Goal: Register for event/course

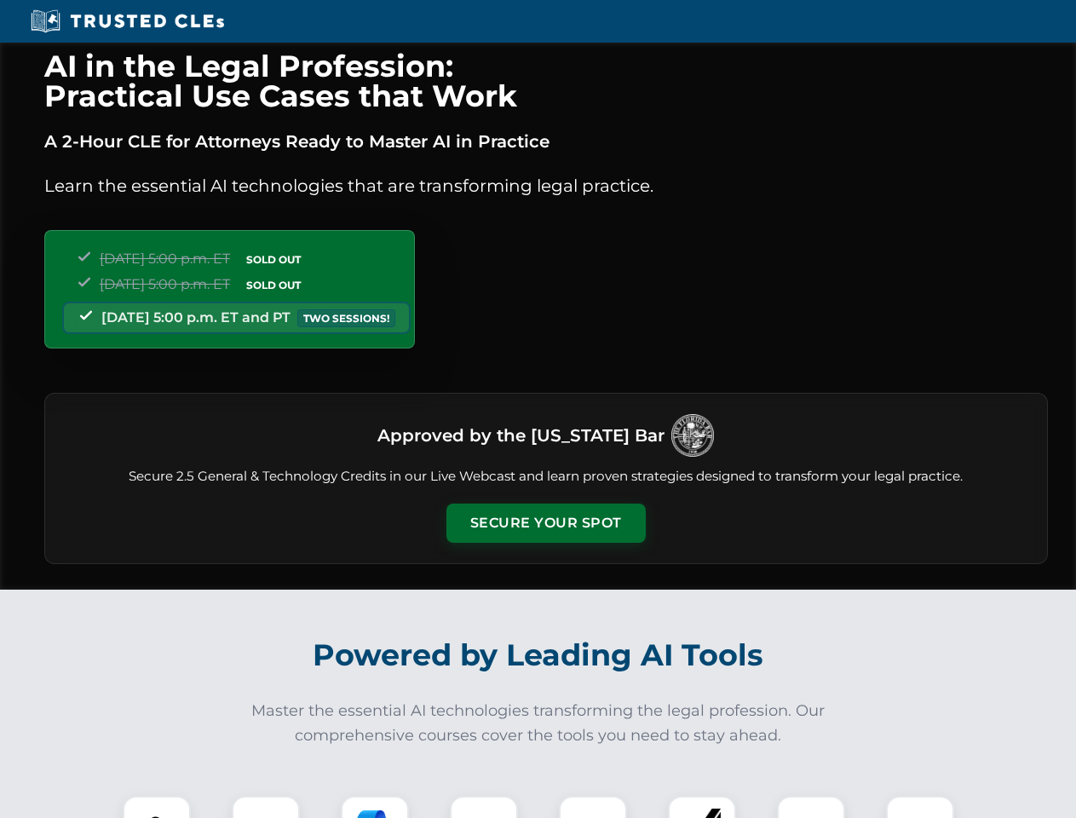
click at [545, 523] on button "Secure Your Spot" at bounding box center [545, 523] width 199 height 39
click at [157, 807] on img at bounding box center [156, 829] width 49 height 49
click at [266, 807] on div at bounding box center [266, 830] width 68 height 68
click at [375, 807] on div at bounding box center [375, 830] width 68 height 68
click at [484, 807] on img at bounding box center [484, 830] width 48 height 48
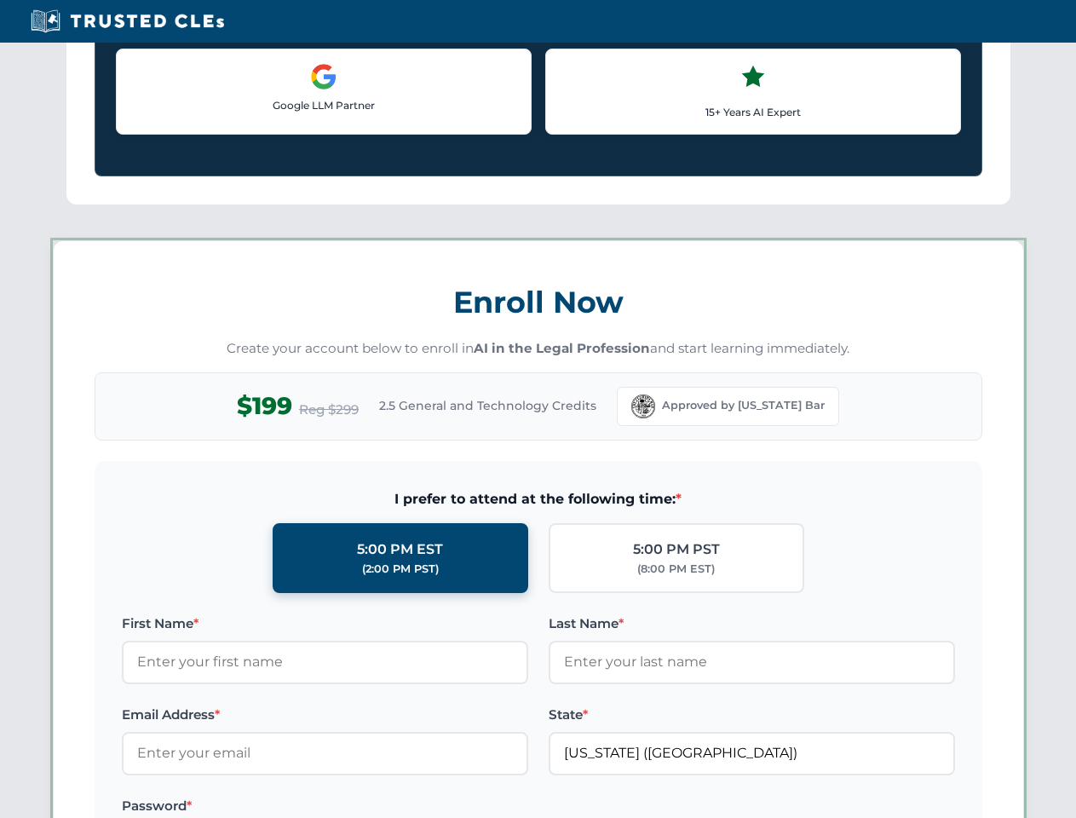
click at [702, 807] on div "AI in the Legal Profession: Practical Use Cases that Work A 2-Hour CLE for Atto…" at bounding box center [538, 798] width 1076 height 3986
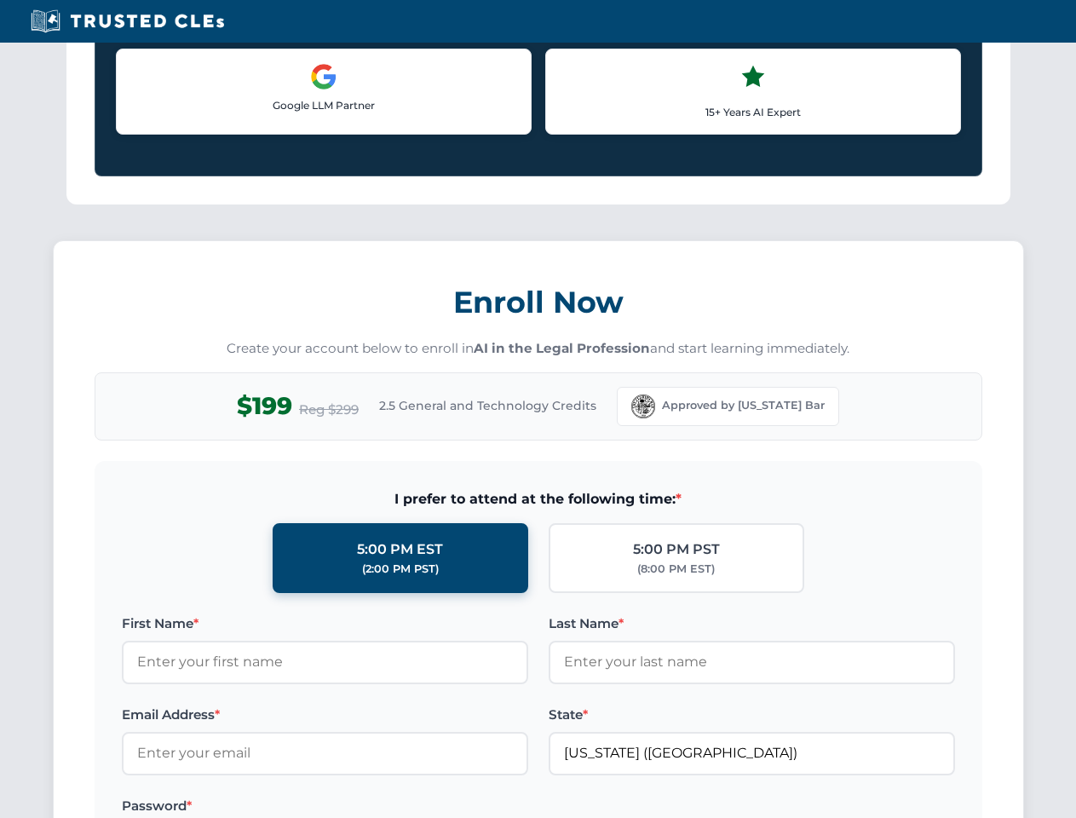
scroll to position [1477, 0]
